Goal: Task Accomplishment & Management: Use online tool/utility

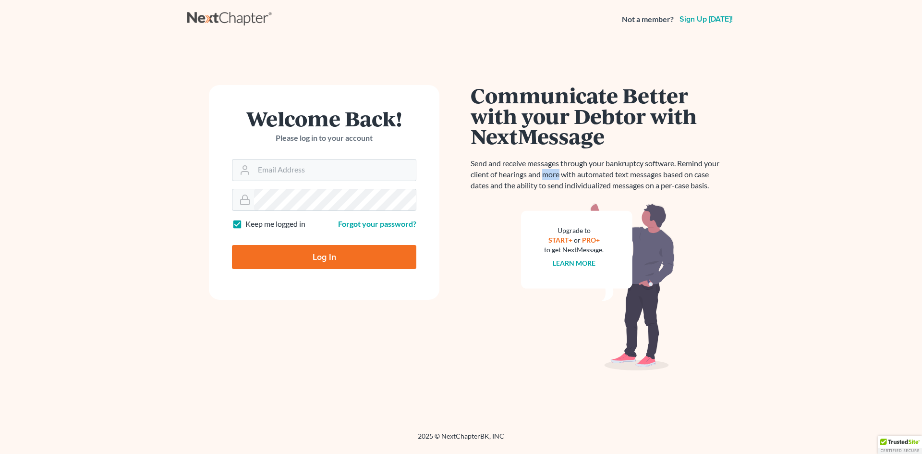
click at [544, 175] on p "Send and receive messages through your bankruptcy software. Remind your client …" at bounding box center [598, 174] width 254 height 33
type input "[PERSON_NAME][EMAIL_ADDRESS][PERSON_NAME][DOMAIN_NAME]"
click at [311, 258] on input "Log In" at bounding box center [324, 257] width 184 height 24
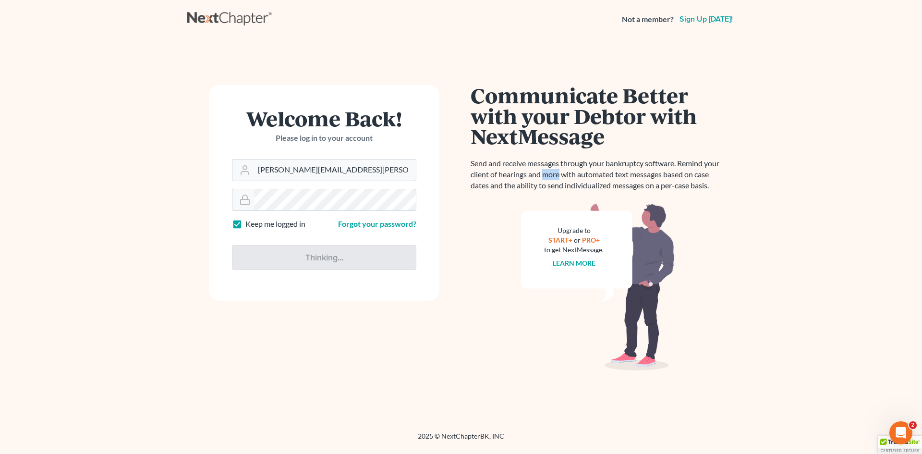
type input "Thinking..."
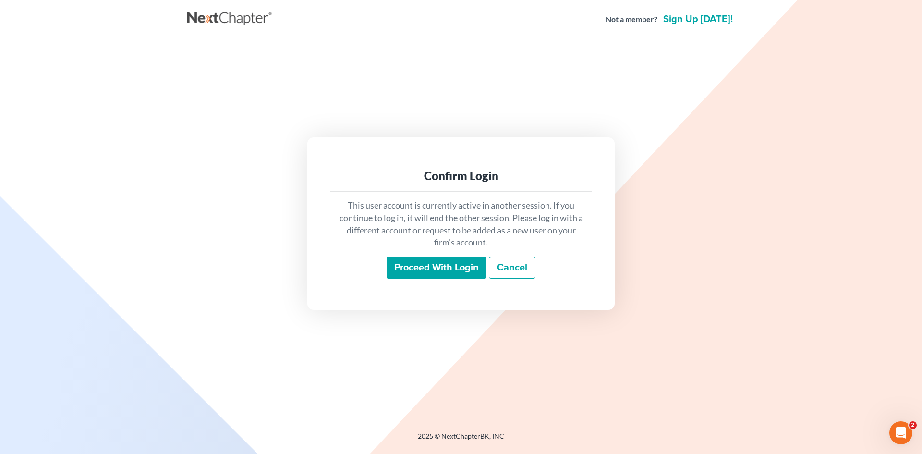
click at [441, 272] on input "Proceed with login" at bounding box center [437, 267] width 100 height 22
